Goal: Transaction & Acquisition: Purchase product/service

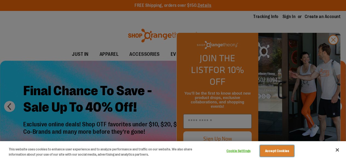
click at [285, 148] on button "Accept Cookies" at bounding box center [277, 150] width 34 height 11
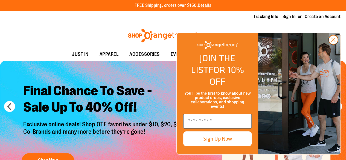
click at [330, 44] on circle "Close dialog" at bounding box center [333, 39] width 9 height 9
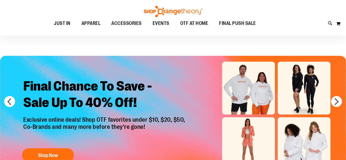
scroll to position [2, 0]
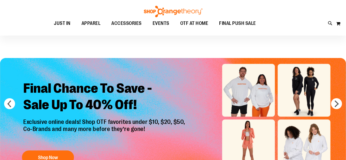
click at [337, 97] on img "Slide 1 of 6" at bounding box center [173, 118] width 346 height 120
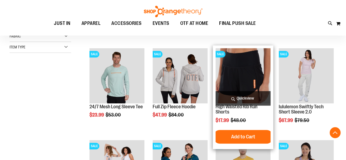
scroll to position [156, 0]
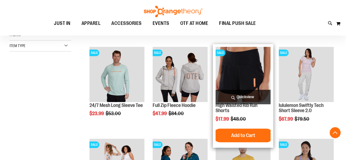
click at [247, 68] on img "product" at bounding box center [242, 74] width 55 height 55
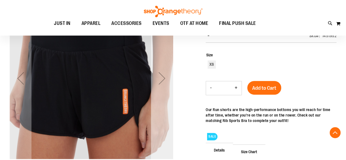
scroll to position [83, 0]
click at [162, 74] on div "Next" at bounding box center [162, 79] width 22 height 22
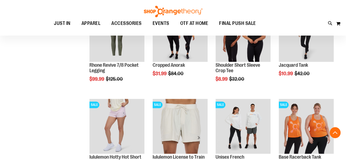
scroll to position [331, 0]
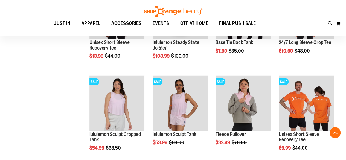
scroll to position [526, 0]
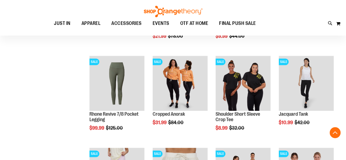
scroll to position [6, 0]
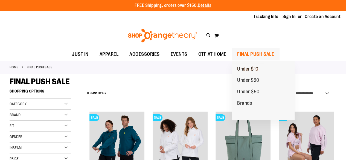
click at [251, 69] on span "Under $10" at bounding box center [247, 69] width 21 height 7
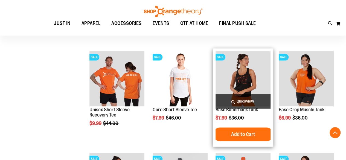
scroll to position [161, 0]
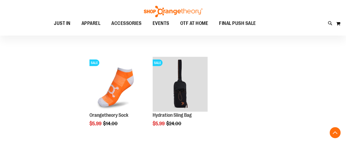
scroll to position [459, 0]
